Goal: Task Accomplishment & Management: Complete application form

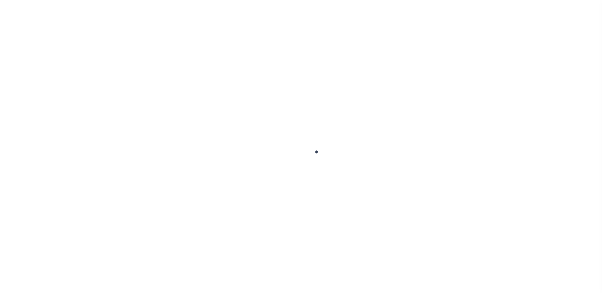
select select "28"
select select "22"
select select "true"
select select "14"
select select
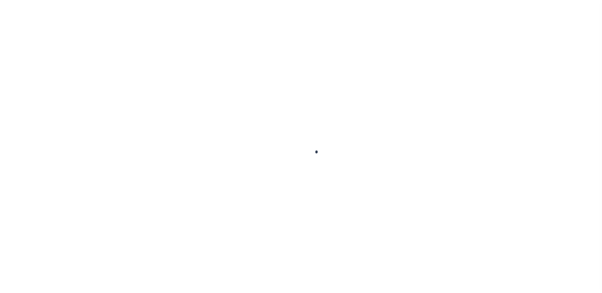
select select "3"
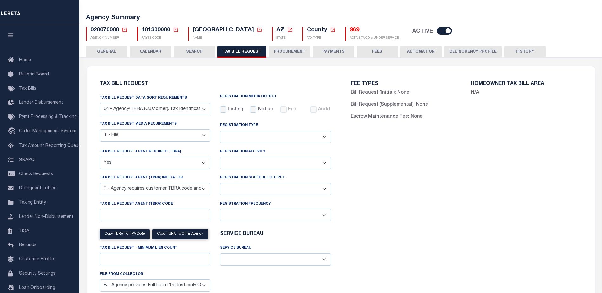
scroll to position [63, 0]
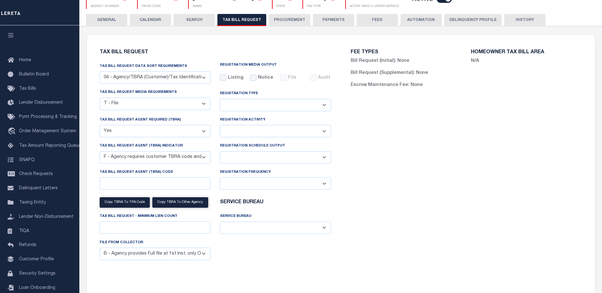
click at [284, 155] on select "Delta File Full File" at bounding box center [275, 157] width 111 height 12
select select "1"
click at [220, 152] on select "Delta File Full File" at bounding box center [275, 157] width 111 height 12
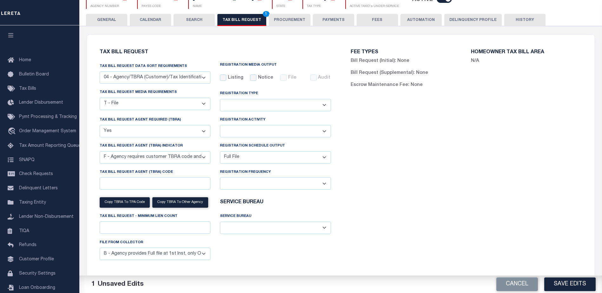
click at [438, 209] on div "FEE TYPES Bill Request (Initial): None Bill Request (Supplemental): None Escrow…" at bounding box center [466, 161] width 251 height 238
click at [572, 285] on button "Save Edits" at bounding box center [569, 285] width 51 height 14
click at [571, 285] on div "Cancel Save Edits" at bounding box center [471, 285] width 261 height 18
click at [569, 284] on div "Cancel Save Edits" at bounding box center [471, 285] width 261 height 18
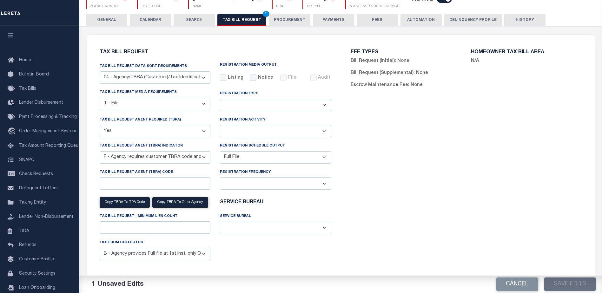
click at [569, 284] on div "Cancel Save Edits" at bounding box center [471, 285] width 261 height 18
click at [569, 283] on div "Cancel Save Edits" at bounding box center [471, 285] width 261 height 18
click at [568, 283] on div "Cancel Save Edits" at bounding box center [471, 285] width 261 height 18
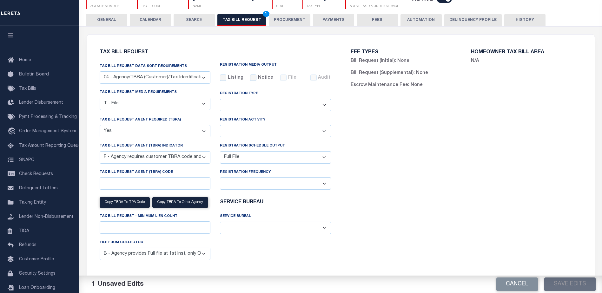
click at [568, 283] on div "Cancel Save Edits" at bounding box center [471, 285] width 261 height 18
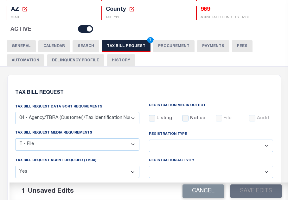
scroll to position [127, 0]
